Goal: Feedback & Contribution: Leave review/rating

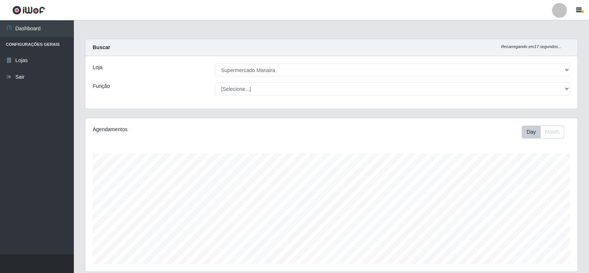
select select "443"
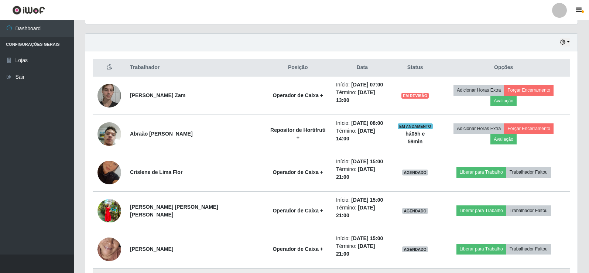
scroll to position [234, 0]
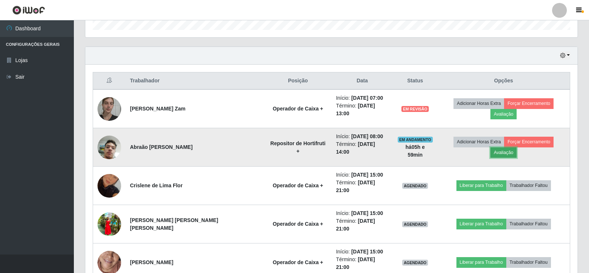
click at [516, 147] on button "Avaliação" at bounding box center [503, 152] width 26 height 10
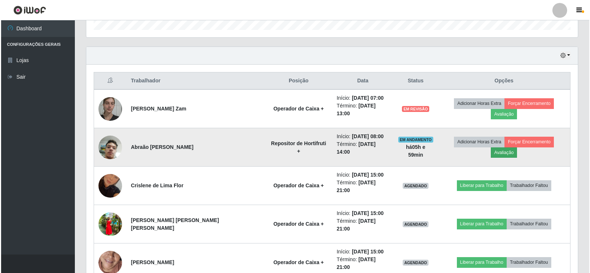
scroll to position [153, 488]
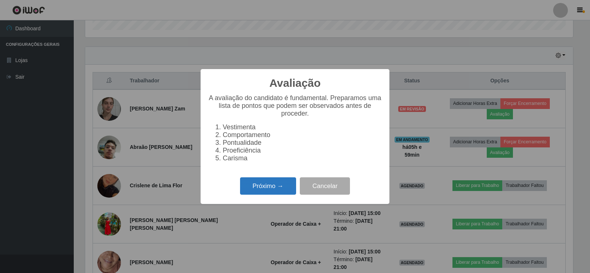
click at [266, 187] on button "Próximo →" at bounding box center [268, 185] width 56 height 17
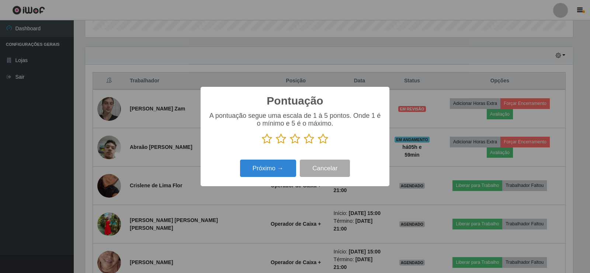
scroll to position [368849, 368514]
drag, startPoint x: 320, startPoint y: 141, endPoint x: 310, endPoint y: 148, distance: 13.0
click at [321, 141] on icon at bounding box center [323, 138] width 10 height 11
click at [318, 144] on input "radio" at bounding box center [318, 144] width 0 height 0
click at [265, 165] on button "Próximo →" at bounding box center [268, 167] width 56 height 17
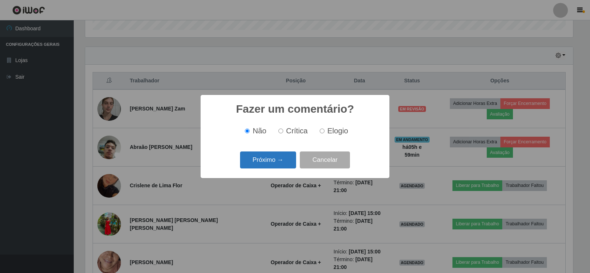
click at [273, 159] on button "Próximo →" at bounding box center [268, 159] width 56 height 17
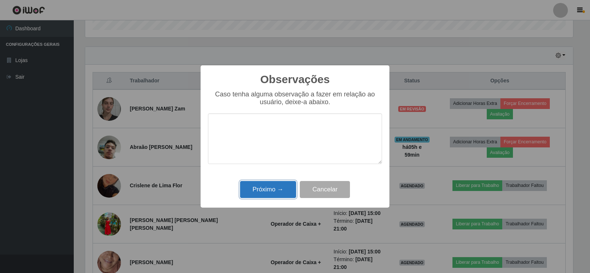
click at [259, 192] on button "Próximo →" at bounding box center [268, 189] width 56 height 17
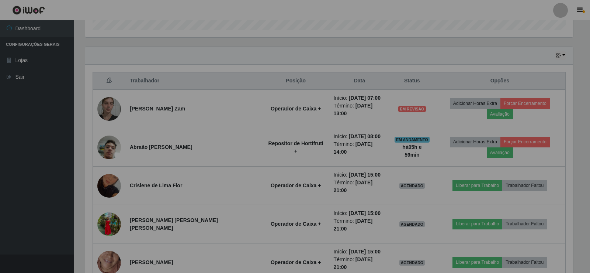
scroll to position [153, 492]
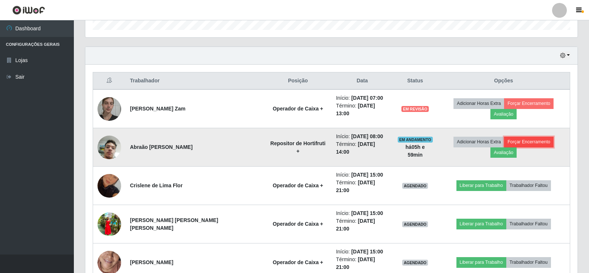
click at [504, 137] on button "Forçar Encerramento" at bounding box center [528, 142] width 49 height 10
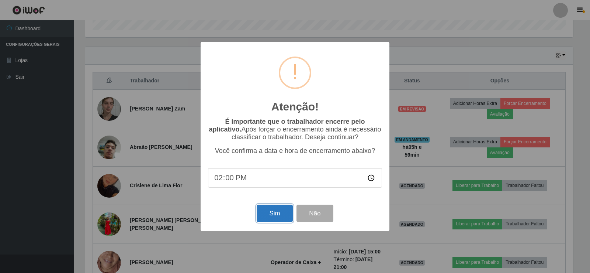
click at [276, 214] on button "Sim" at bounding box center [275, 212] width 36 height 17
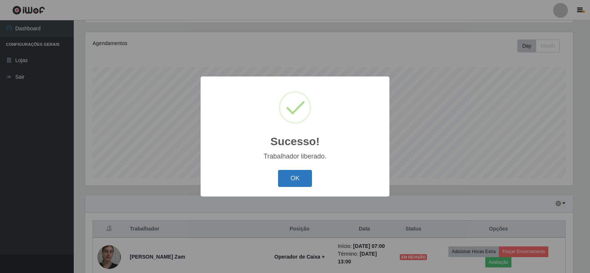
click at [292, 177] on button "OK" at bounding box center [295, 178] width 34 height 17
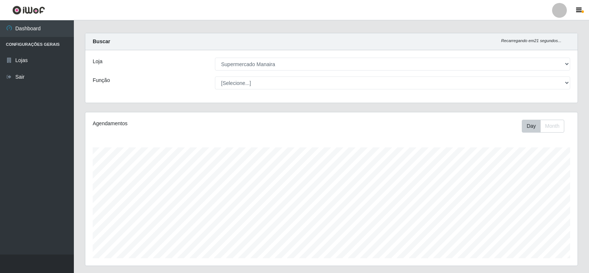
scroll to position [37, 0]
